Goal: Task Accomplishment & Management: Complete application form

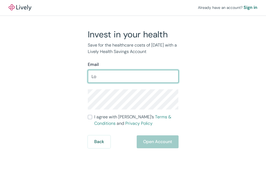
type input "L"
type input "[EMAIL_ADDRESS][DOMAIN_NAME]"
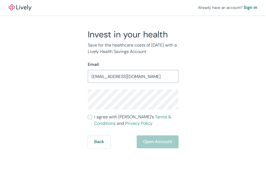
click at [75, 81] on div "Invest in your health Save for the healthcare costs of [DATE] with a Lively Hea…" at bounding box center [130, 88] width 194 height 119
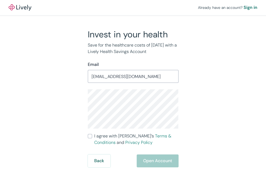
click at [79, 107] on div "Invest in your health Save for the healthcare costs of [DATE] with a Lively Hea…" at bounding box center [130, 98] width 194 height 139
click at [90, 137] on input "I agree with Lively’s Terms & Conditions and Privacy Policy" at bounding box center [90, 136] width 4 height 4
checkbox input "true"
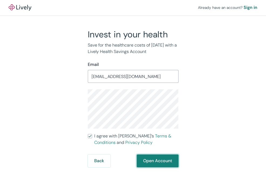
click at [159, 159] on button "Open Account" at bounding box center [157, 161] width 42 height 13
